Goal: Task Accomplishment & Management: Manage account settings

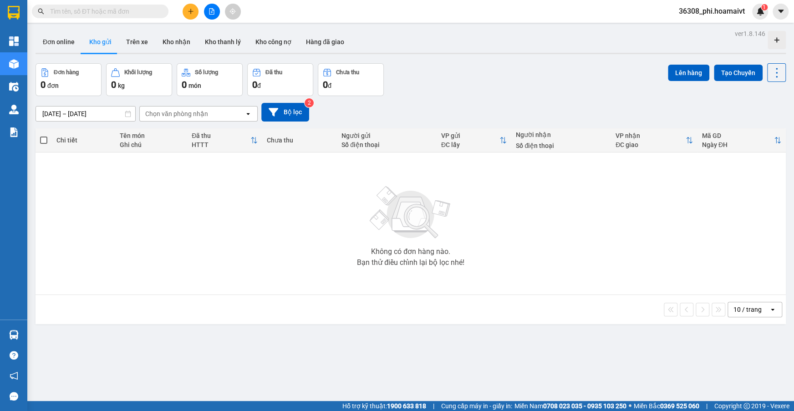
click at [123, 9] on input "text" at bounding box center [103, 11] width 107 height 10
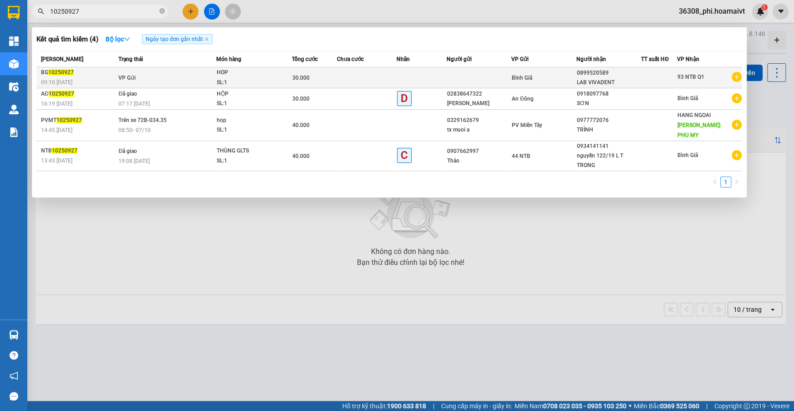
type input "10250927"
click at [122, 72] on td "VP Gửi" at bounding box center [166, 77] width 100 height 21
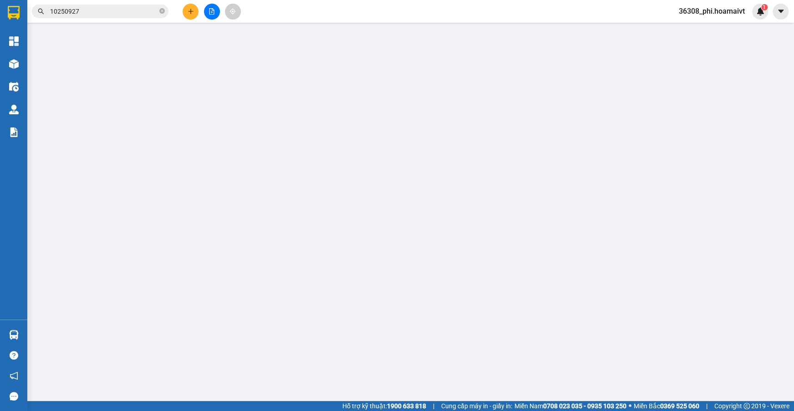
type input "0899520589"
type input "LAB VIVADENT"
type input "30.000"
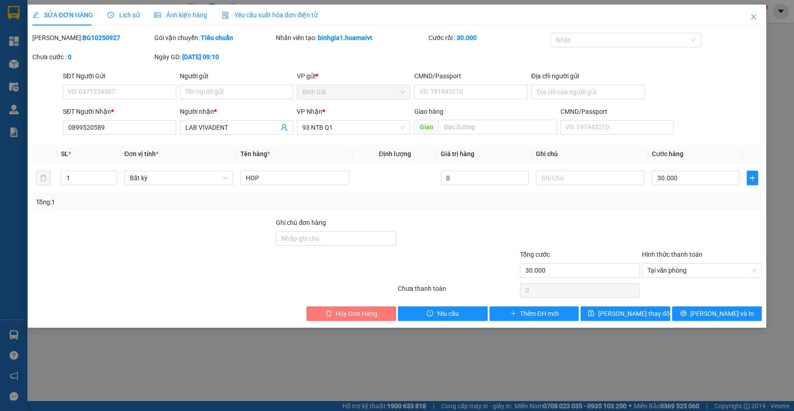
click at [369, 309] on span "Hủy Đơn Hàng" at bounding box center [357, 314] width 42 height 10
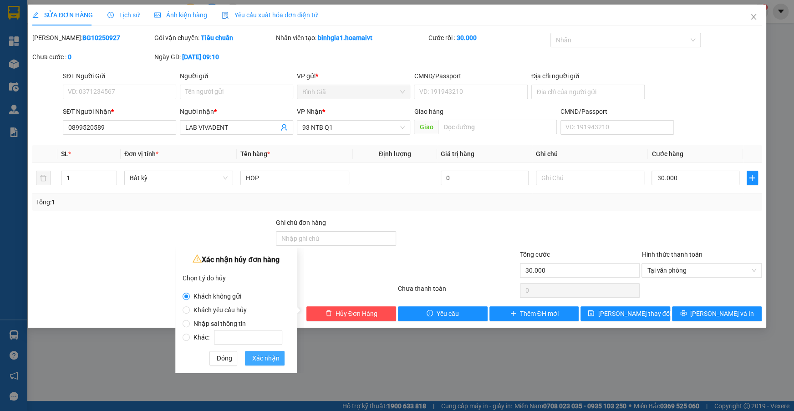
click at [266, 353] on span "Xác nhận" at bounding box center [265, 358] width 27 height 10
